Goal: Check status

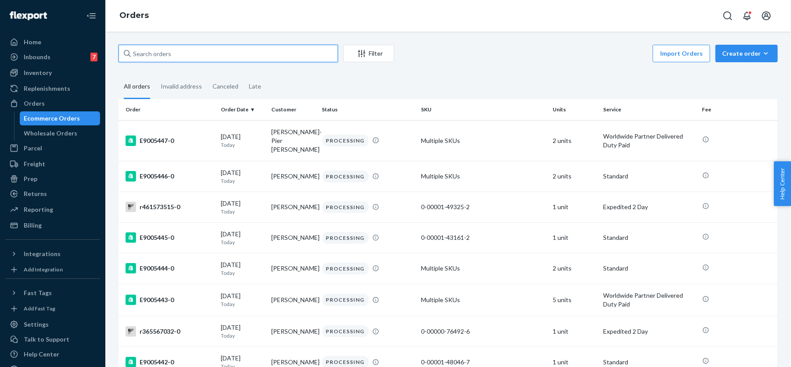
click at [210, 54] on input "text" at bounding box center [229, 54] width 220 height 18
paste input "E18195"
type input "E18195"
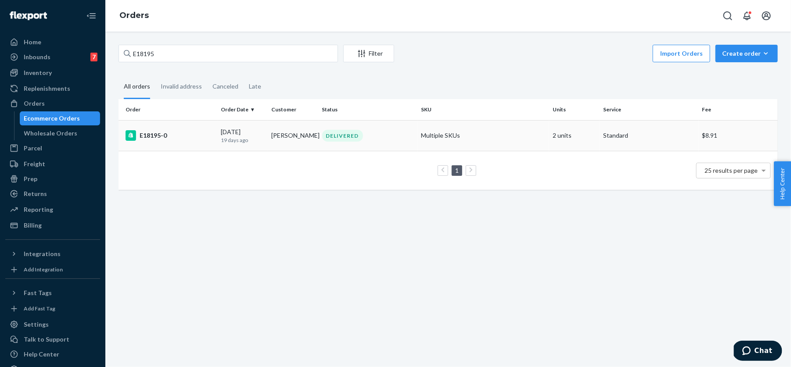
click at [349, 128] on td "DELIVERED" at bounding box center [368, 135] width 99 height 31
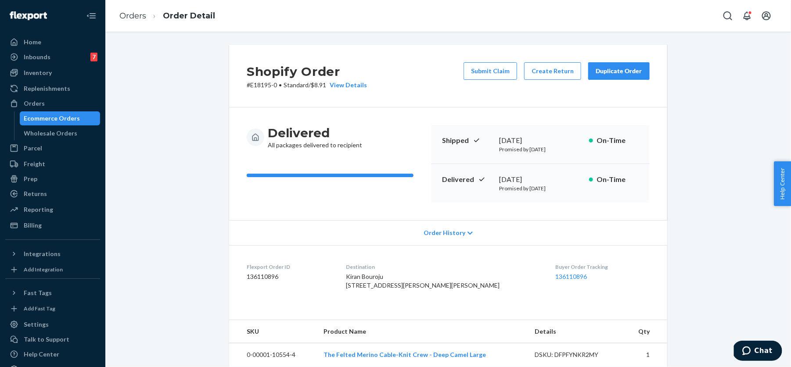
click at [76, 119] on div "Ecommerce Orders" at bounding box center [52, 118] width 56 height 9
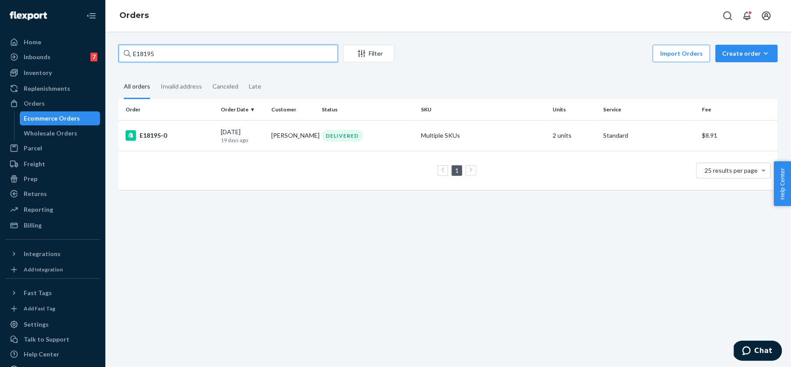
click at [159, 54] on input "E18195" at bounding box center [229, 54] width 220 height 18
